Goal: Task Accomplishment & Management: Use online tool/utility

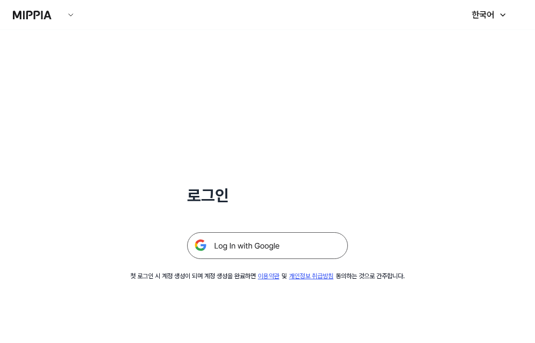
click at [257, 239] on img at bounding box center [267, 245] width 161 height 27
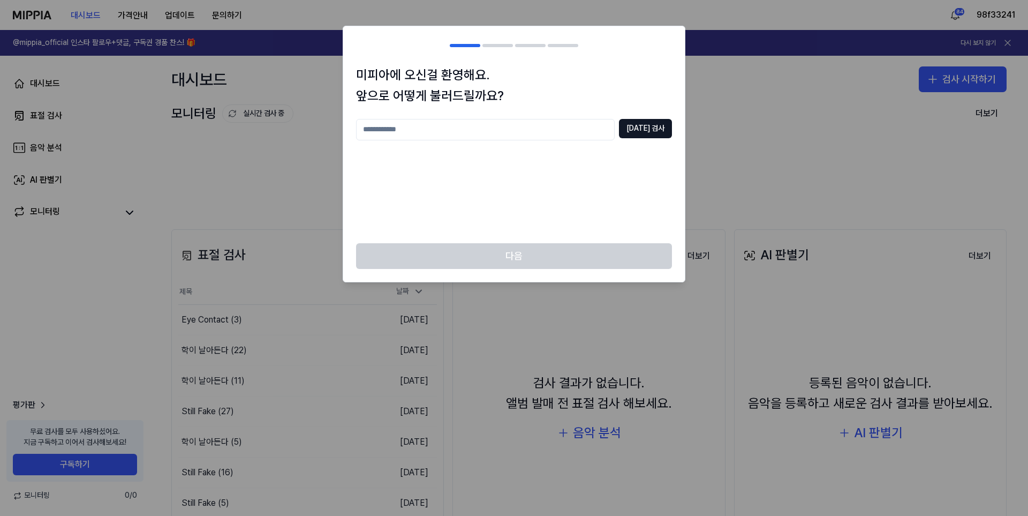
click at [498, 193] on div "[DATE] 검사" at bounding box center [514, 174] width 316 height 111
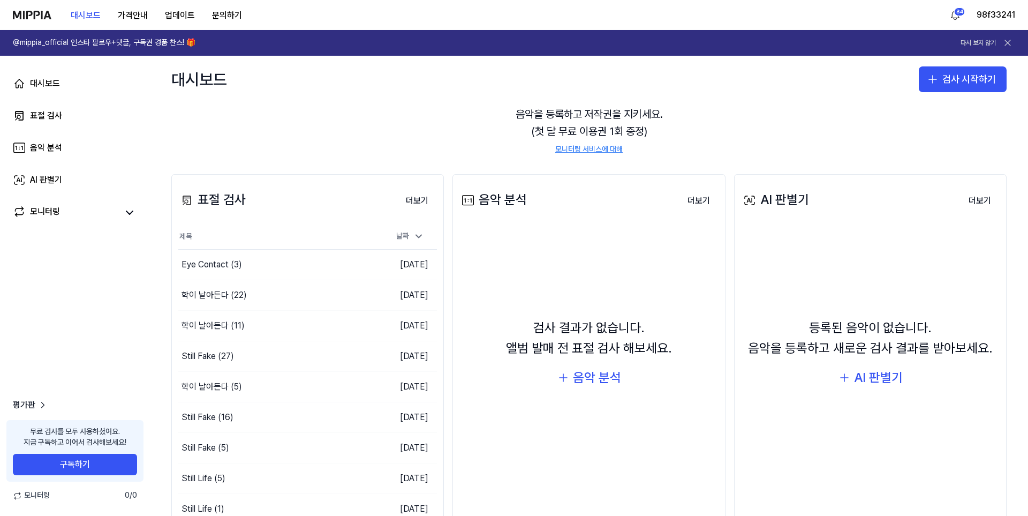
scroll to position [99, 0]
